Goal: Task Accomplishment & Management: Complete application form

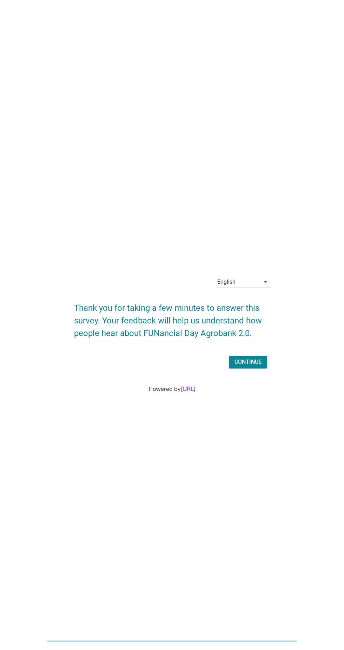
click at [250, 288] on div "English arrow_drop_down" at bounding box center [243, 282] width 53 height 11
click at [262, 324] on div "Bahasa Melayu" at bounding box center [243, 320] width 41 height 8
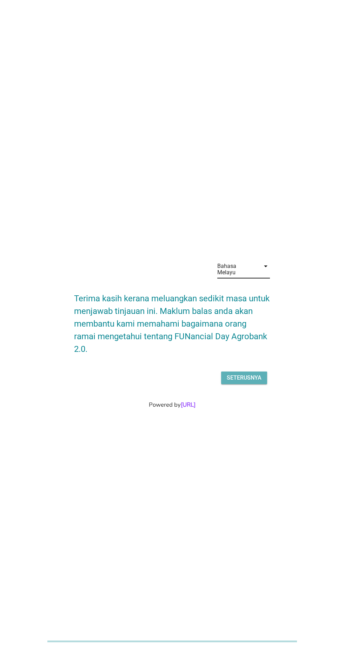
click at [249, 382] on div "Seterusnya" at bounding box center [244, 378] width 35 height 8
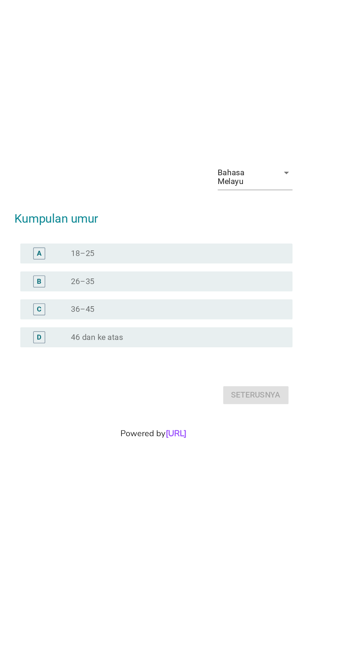
scroll to position [0, 0]
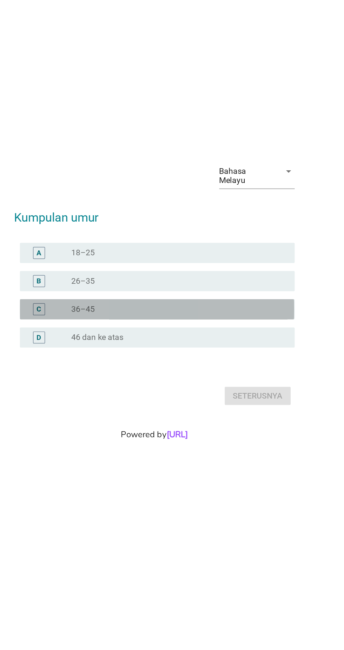
click at [187, 343] on div "radio_button_unchecked 36–45" at bounding box center [186, 339] width 145 height 7
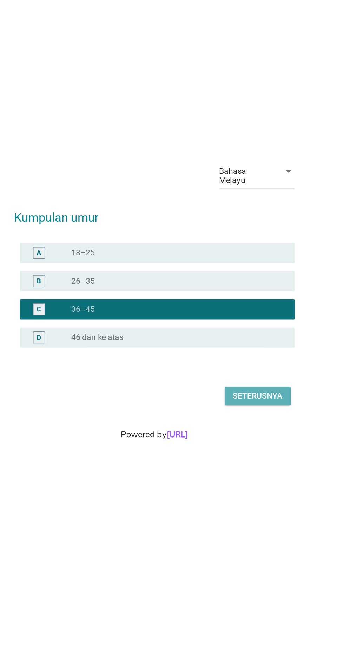
click at [252, 404] on div "Seterusnya" at bounding box center [244, 400] width 35 height 8
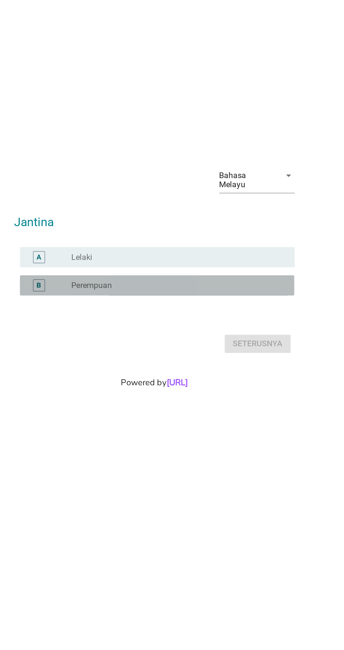
click at [197, 326] on div "radio_button_unchecked Perempuan" at bounding box center [186, 322] width 145 height 7
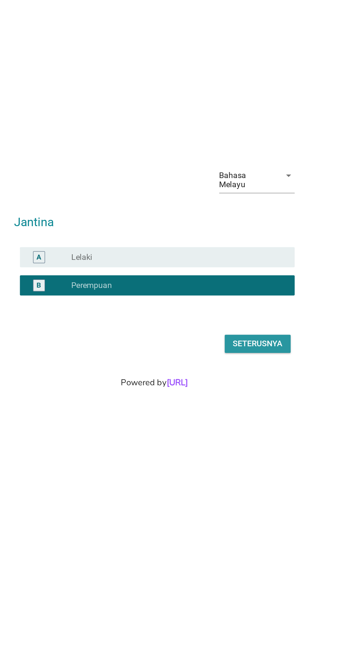
click at [254, 368] on div "Seterusnya" at bounding box center [244, 363] width 35 height 8
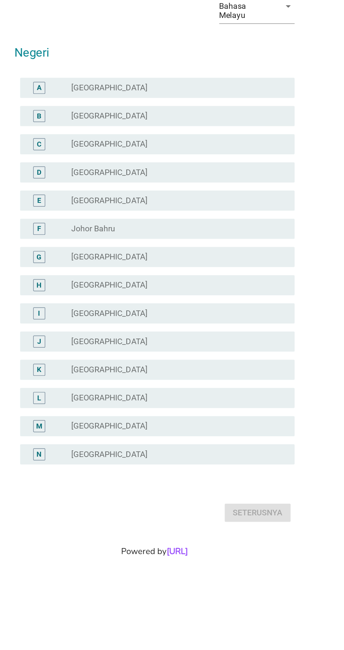
scroll to position [0, 0]
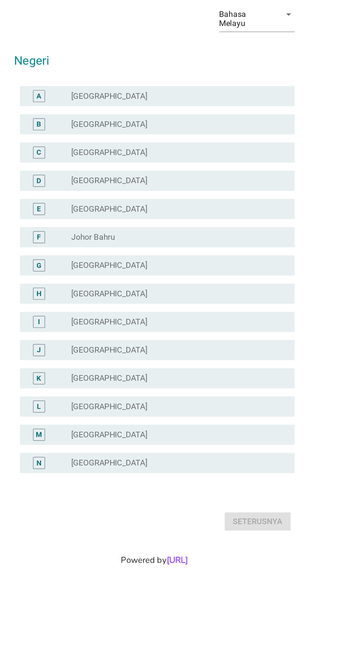
click at [196, 442] on div "radio_button_unchecked [GEOGRAPHIC_DATA]" at bounding box center [186, 438] width 145 height 7
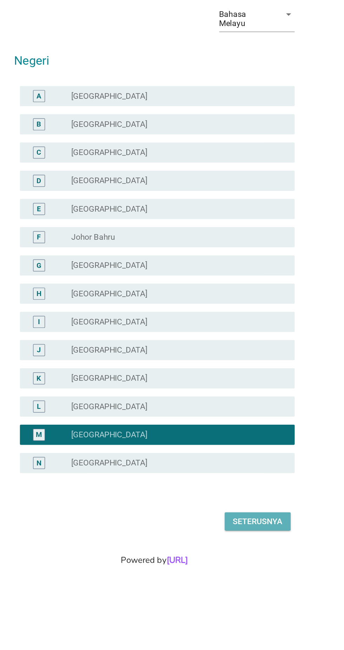
click at [257, 503] on div "Seterusnya" at bounding box center [244, 498] width 35 height 8
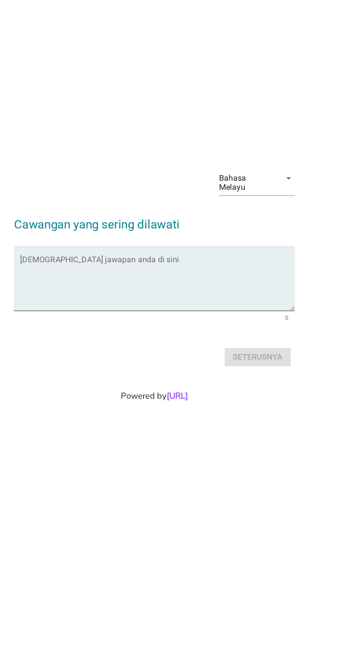
scroll to position [17, 0]
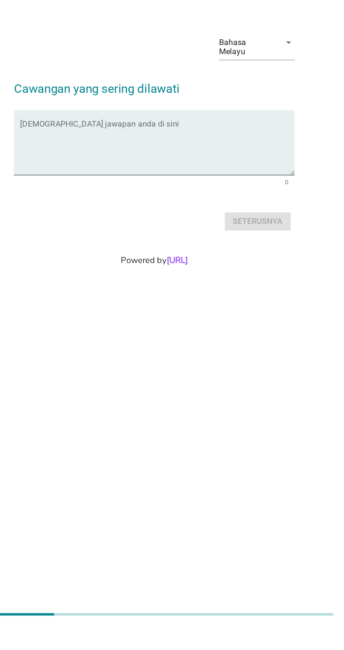
click at [193, 345] on div "Isikan jawapan anda di sini 0" at bounding box center [172, 317] width 196 height 55
click at [239, 335] on textarea "Isikan jawapan anda di sini" at bounding box center [173, 316] width 191 height 37
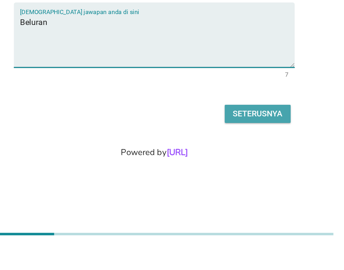
type textarea "Beluran"
click at [249, 182] on div "Seterusnya" at bounding box center [244, 177] width 35 height 8
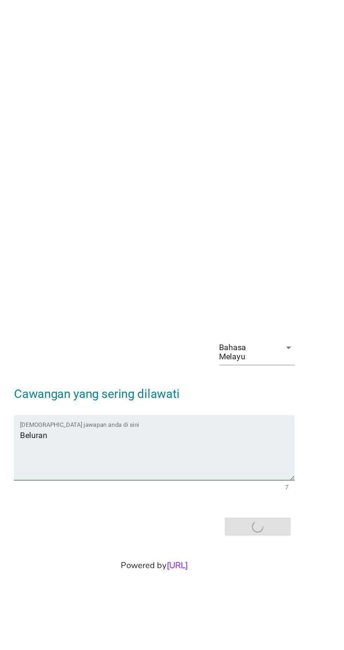
scroll to position [0, 0]
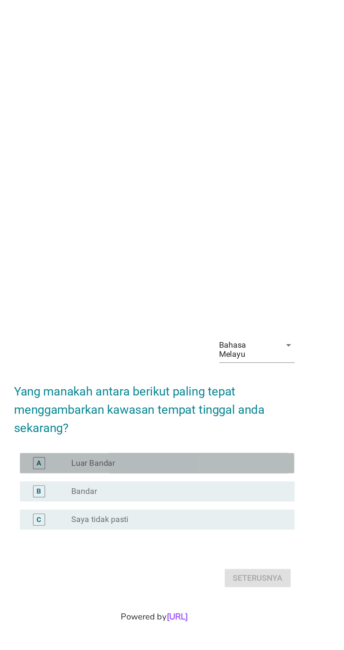
click at [182, 326] on div "radio_button_unchecked Luar Bandar" at bounding box center [186, 322] width 145 height 7
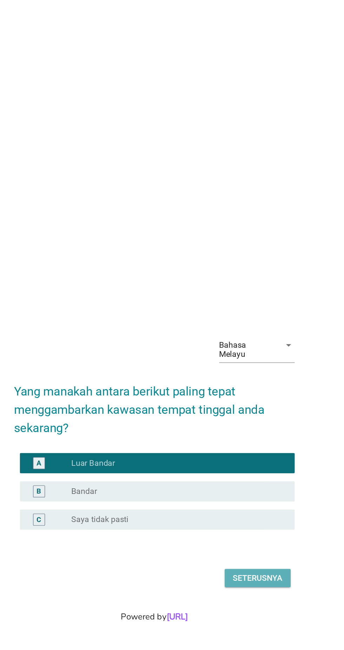
click at [262, 409] on button "Seterusnya" at bounding box center [244, 403] width 46 height 13
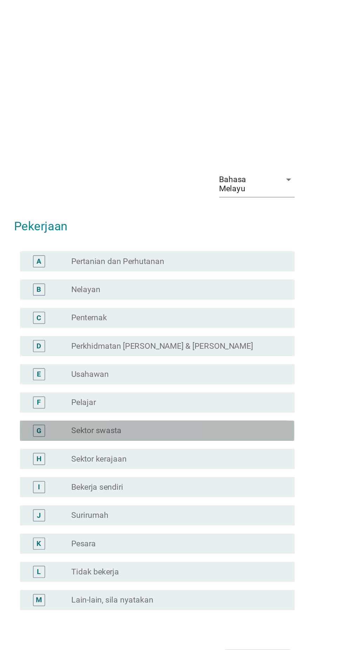
click at [231, 333] on div "radio_button_unchecked Sektor swasta" at bounding box center [186, 329] width 145 height 7
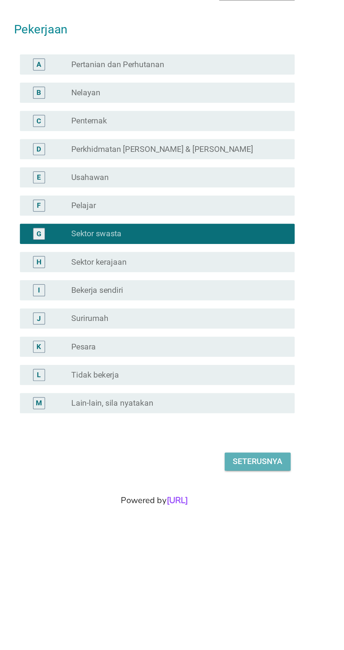
click at [252, 493] on div "Seterusnya" at bounding box center [244, 489] width 35 height 8
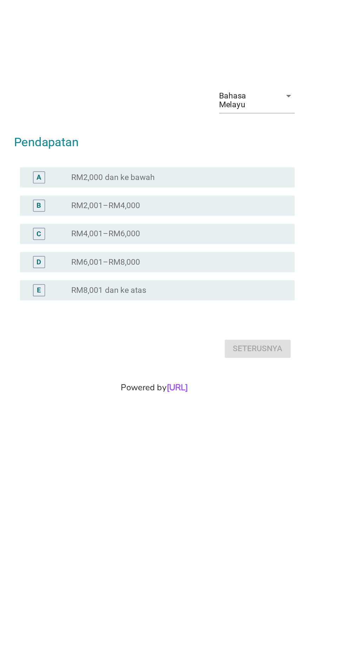
scroll to position [17, 0]
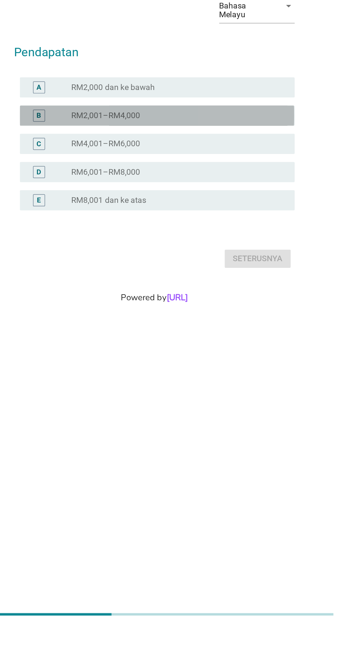
click at [222, 297] on div "radio_button_unchecked RM2,001–RM4,000" at bounding box center [186, 293] width 145 height 7
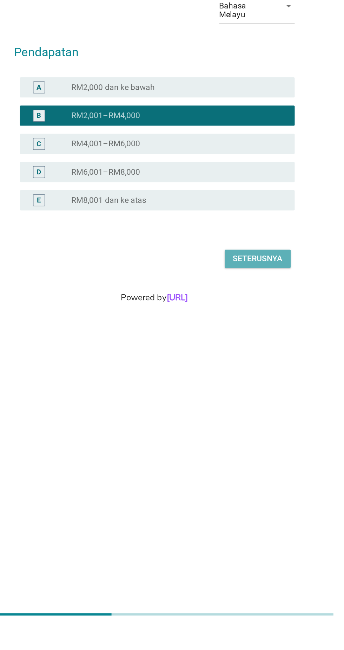
click at [254, 397] on div "Seterusnya" at bounding box center [244, 393] width 35 height 8
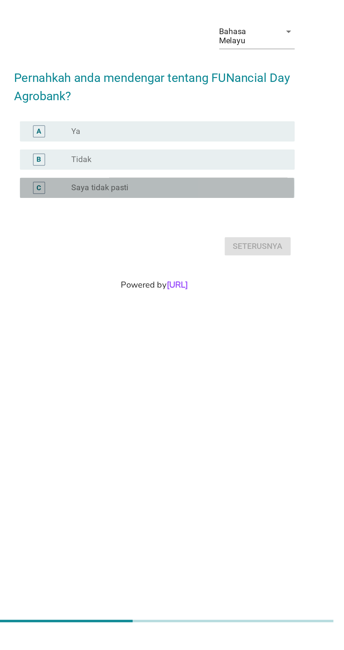
click at [214, 343] on div "radio_button_unchecked Saya tidak pasti" at bounding box center [186, 339] width 145 height 7
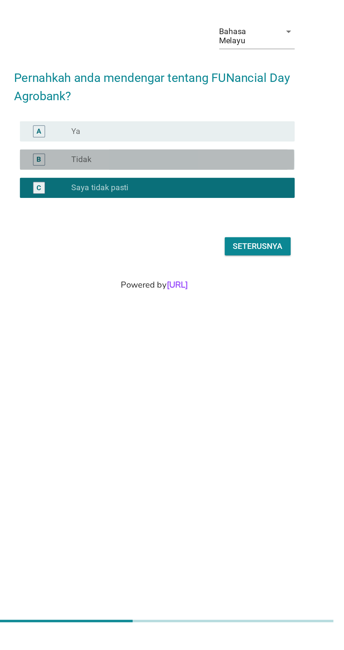
click at [216, 324] on div "radio_button_unchecked Tidak" at bounding box center [189, 319] width 150 height 8
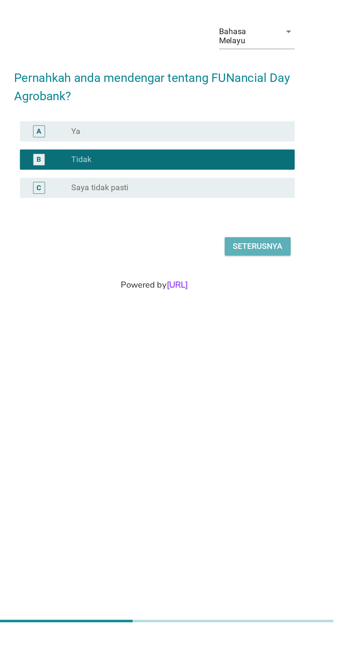
click at [256, 384] on div "Seterusnya" at bounding box center [244, 380] width 35 height 8
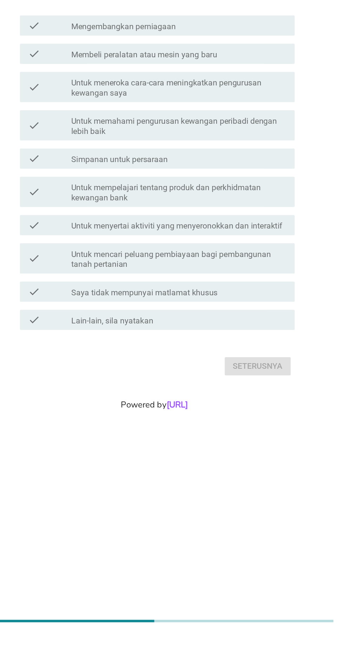
scroll to position [0, 0]
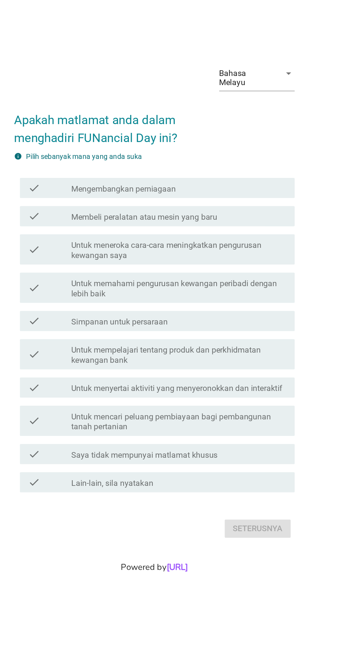
click at [216, 433] on label "Saya tidak mempunyai matlamat khusus" at bounding box center [165, 428] width 102 height 7
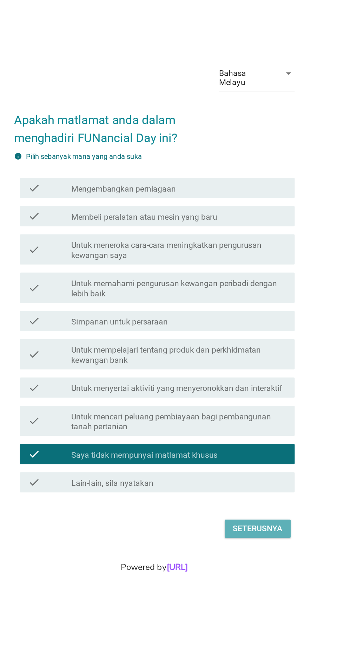
click at [252, 485] on div "Seterusnya" at bounding box center [244, 480] width 35 height 8
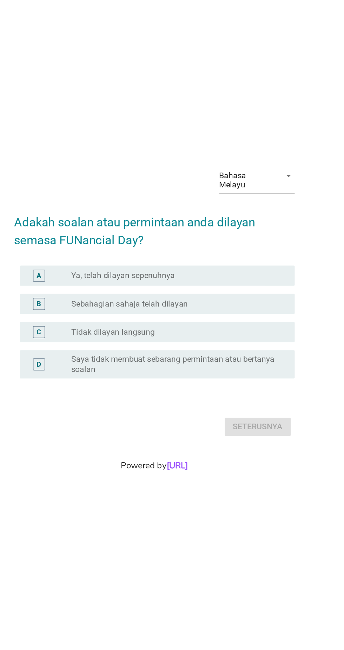
scroll to position [17, 0]
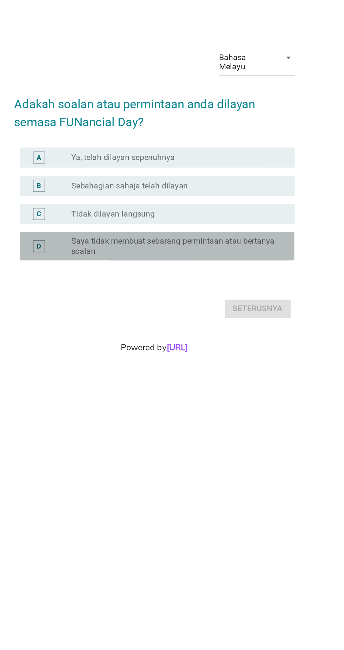
click at [226, 356] on label "Saya tidak membuat sebarang permintaan atau bertanya soalan" at bounding box center [186, 349] width 145 height 14
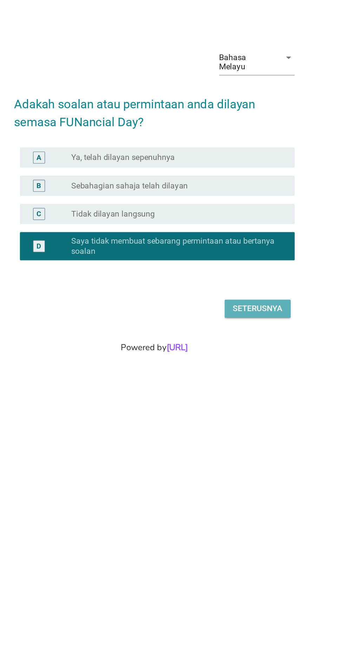
click at [249, 397] on div "Seterusnya" at bounding box center [244, 392] width 35 height 8
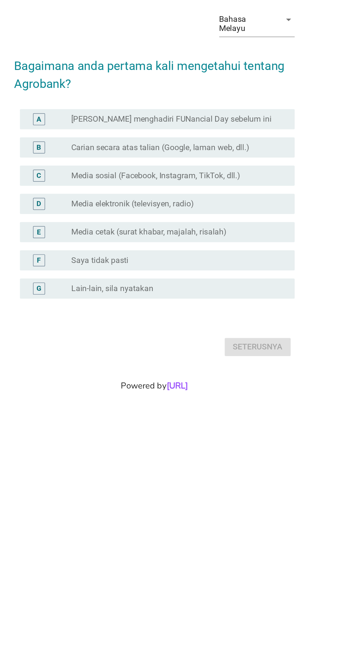
scroll to position [0, 0]
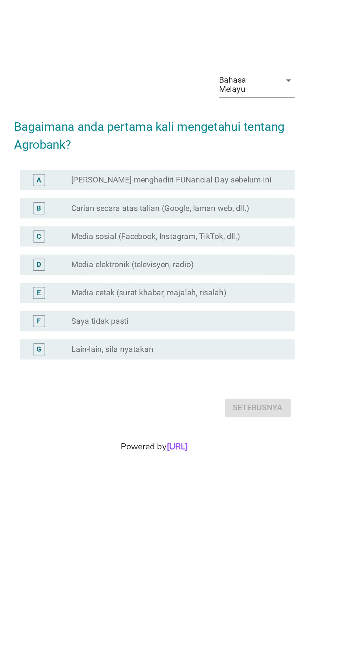
click at [76, 366] on div "E radio_button_unchecked Media cetak (surat khabar, majalah, risalah)" at bounding box center [172, 356] width 196 height 20
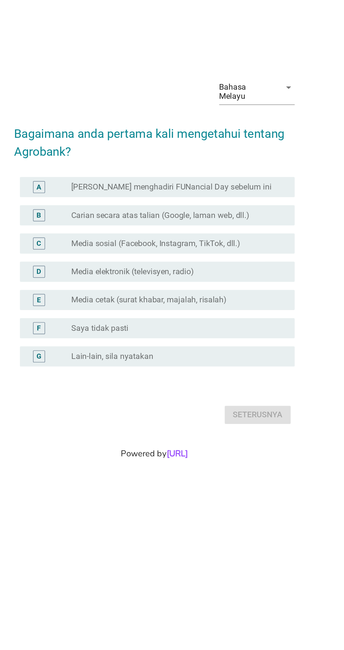
click at [299, 301] on div "Bahasa Melayu arrow_drop_down Bagaimana anda pertama kali mengetahui tentang Ag…" at bounding box center [172, 320] width 311 height 259
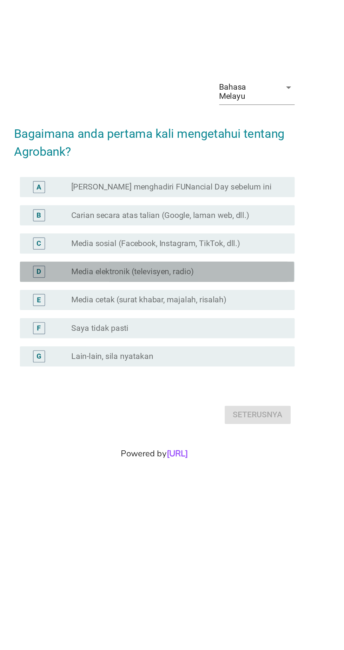
click at [223, 340] on div "radio_button_unchecked Media elektronik (televisyen, radio)" at bounding box center [186, 336] width 145 height 7
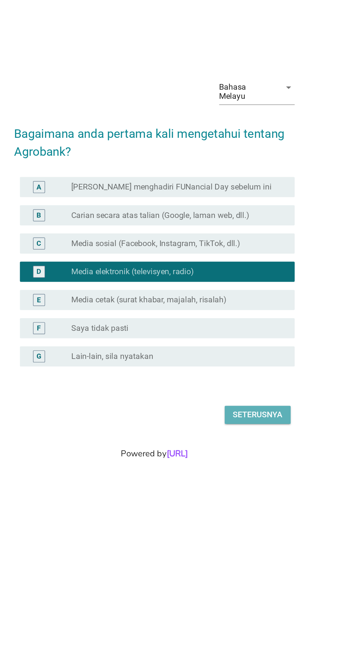
click at [253, 440] on div "Seterusnya" at bounding box center [244, 436] width 35 height 8
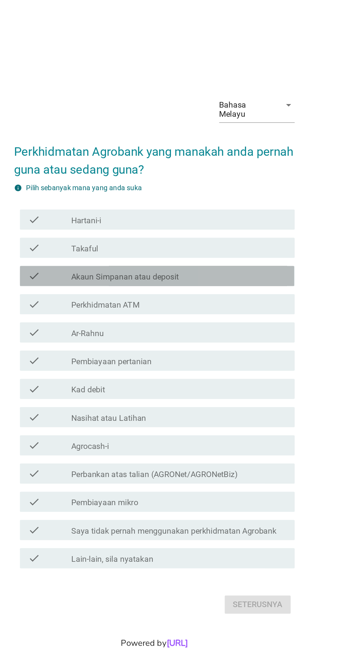
click at [208, 271] on div "check_box_outline_blank Akaun Simpanan atau deposit" at bounding box center [189, 266] width 150 height 8
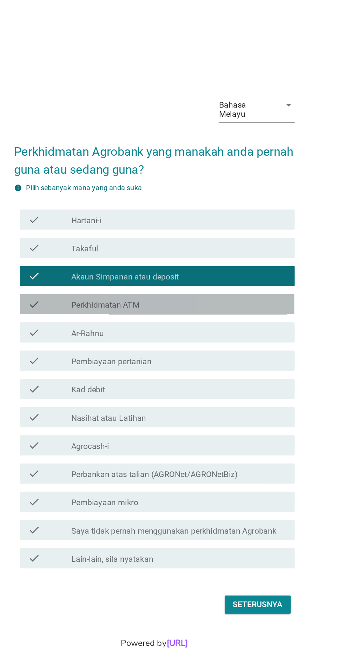
click at [207, 291] on div "check_box_outline_blank Perkhidmatan ATM" at bounding box center [189, 286] width 150 height 8
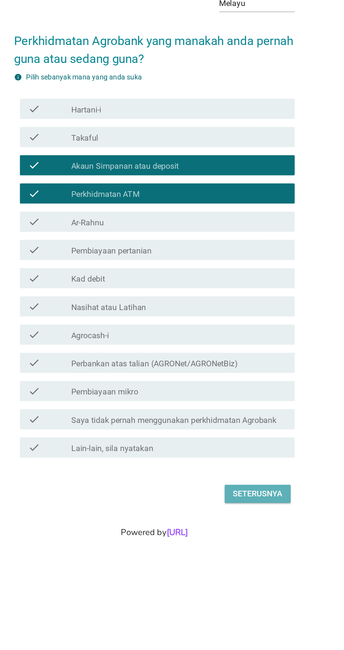
click at [258, 500] on div "Seterusnya" at bounding box center [244, 496] width 35 height 8
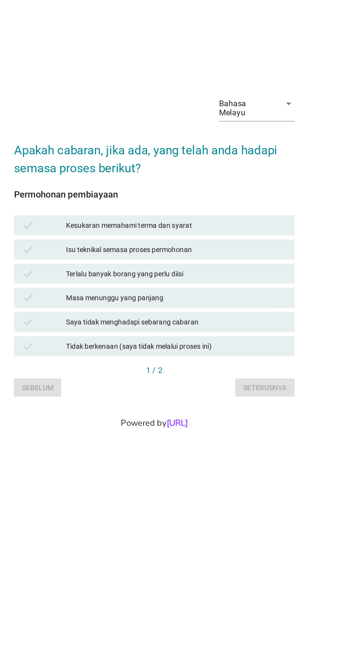
scroll to position [17, 0]
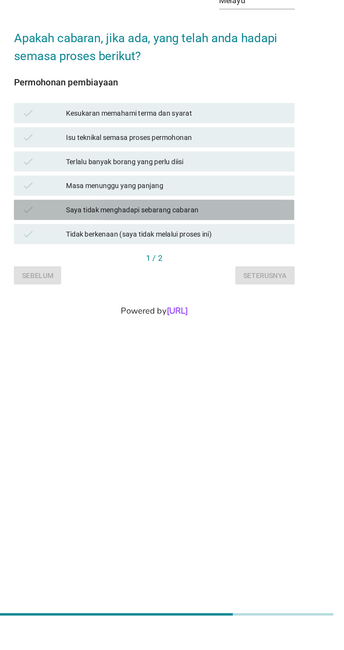
click at [214, 363] on div "Saya tidak menghadapi sebarang cabaran" at bounding box center [188, 359] width 154 height 8
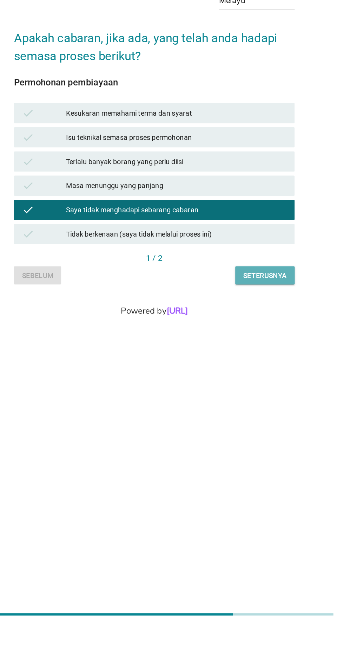
click at [267, 411] on button "Seterusnya" at bounding box center [249, 404] width 41 height 13
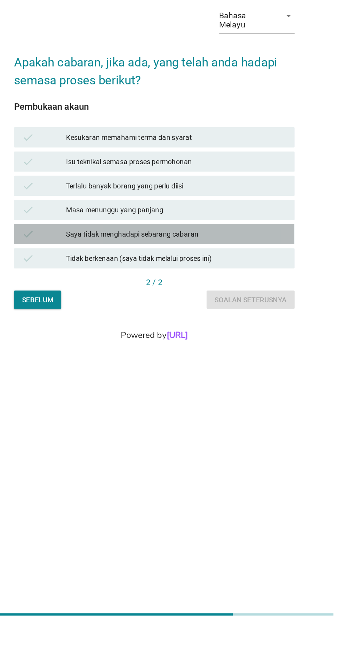
click at [199, 380] on div "Saya tidak menghadapi sebarang cabaran" at bounding box center [188, 376] width 154 height 8
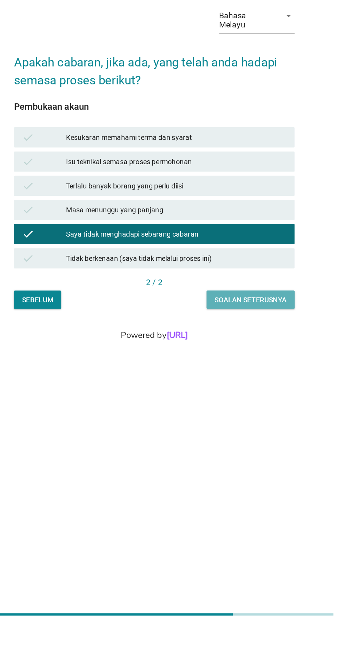
click at [249, 425] on div "Soalan seterusnya" at bounding box center [239, 421] width 50 height 7
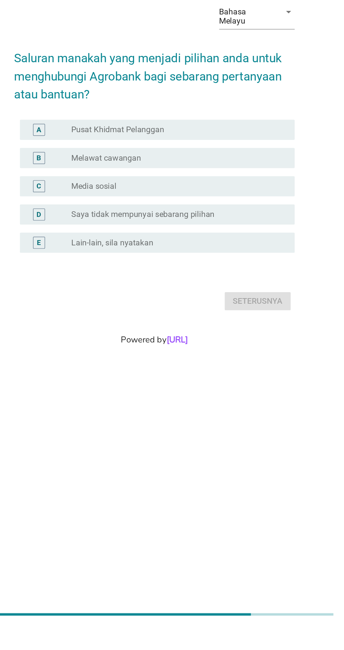
scroll to position [1, 0]
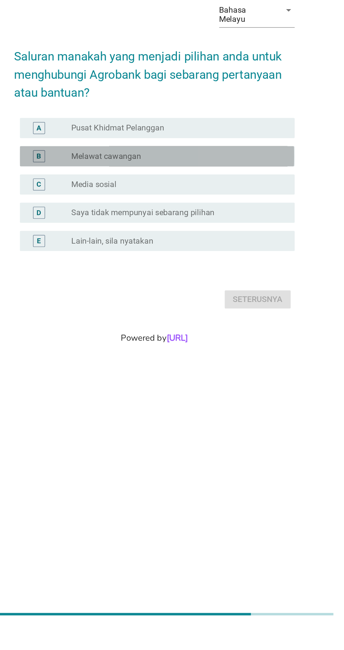
click at [197, 325] on div "radio_button_unchecked Melawat cawangan" at bounding box center [186, 321] width 145 height 7
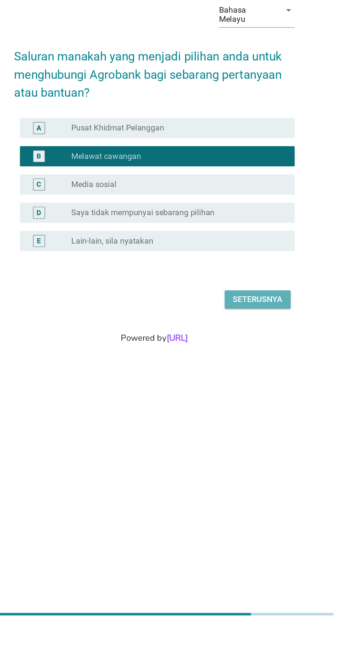
click at [258, 426] on div "Seterusnya" at bounding box center [244, 421] width 35 height 8
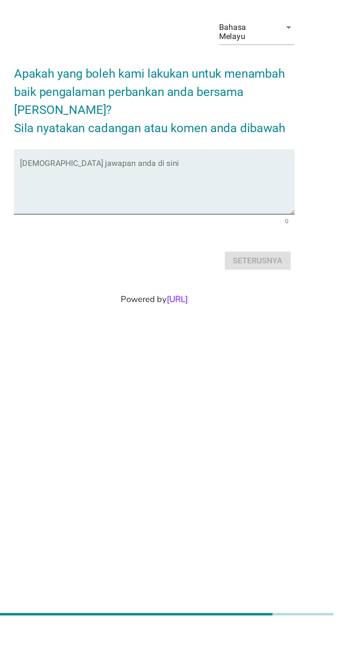
click at [170, 362] on textarea "Isikan jawapan anda di sini" at bounding box center [173, 343] width 191 height 37
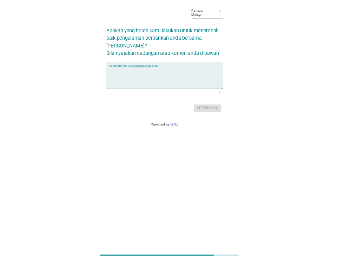
scroll to position [17, 0]
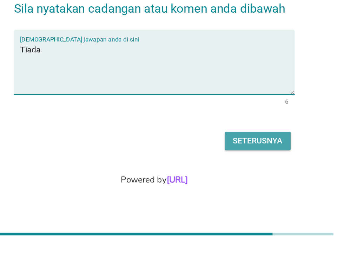
type textarea "Tiada"
click at [251, 201] on div "Seterusnya" at bounding box center [244, 196] width 35 height 8
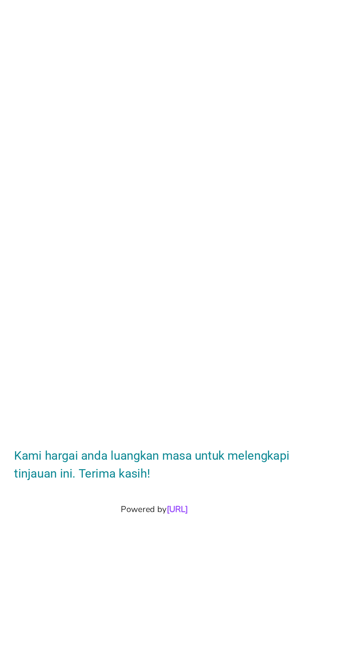
scroll to position [0, 0]
